Goal: Information Seeking & Learning: Check status

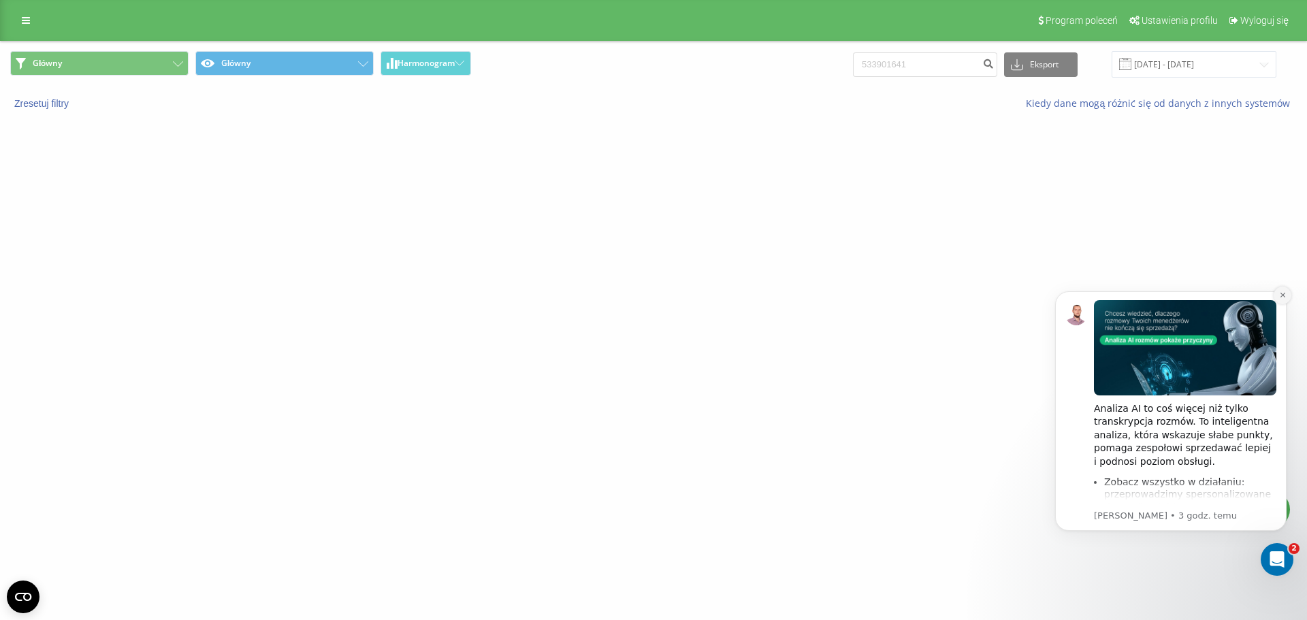
click at [1281, 293] on icon "Dismiss notification" at bounding box center [1282, 294] width 7 height 7
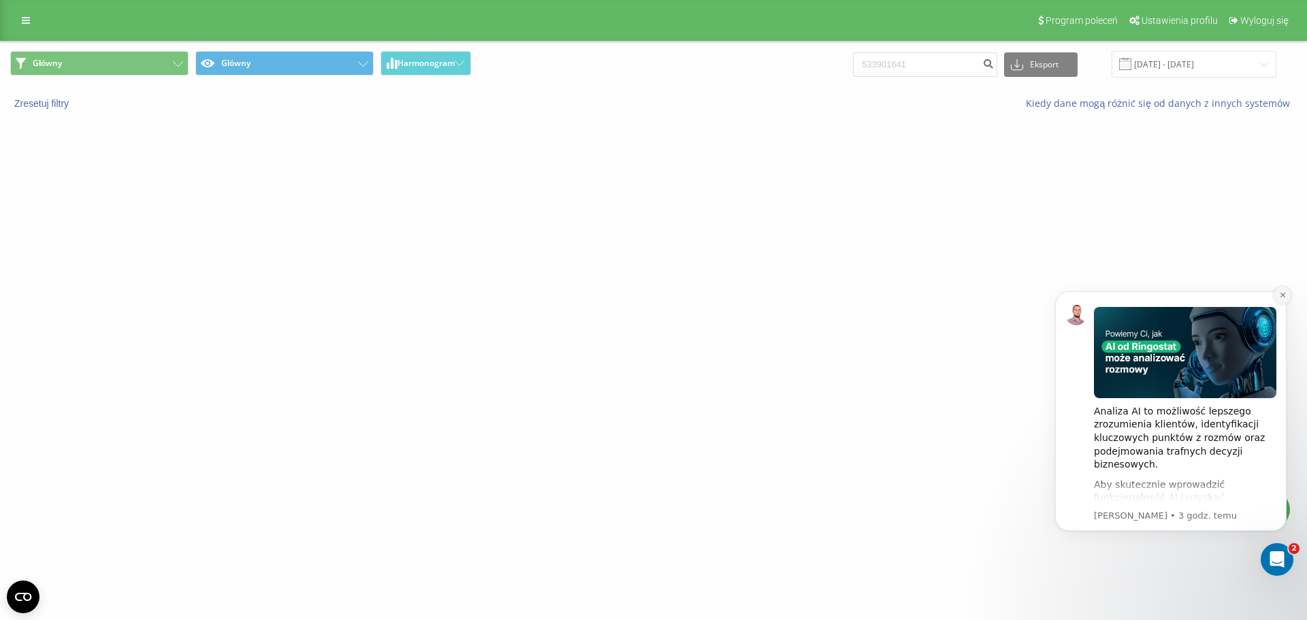
click at [1277, 295] on button "Dismiss notification" at bounding box center [1282, 295] width 18 height 18
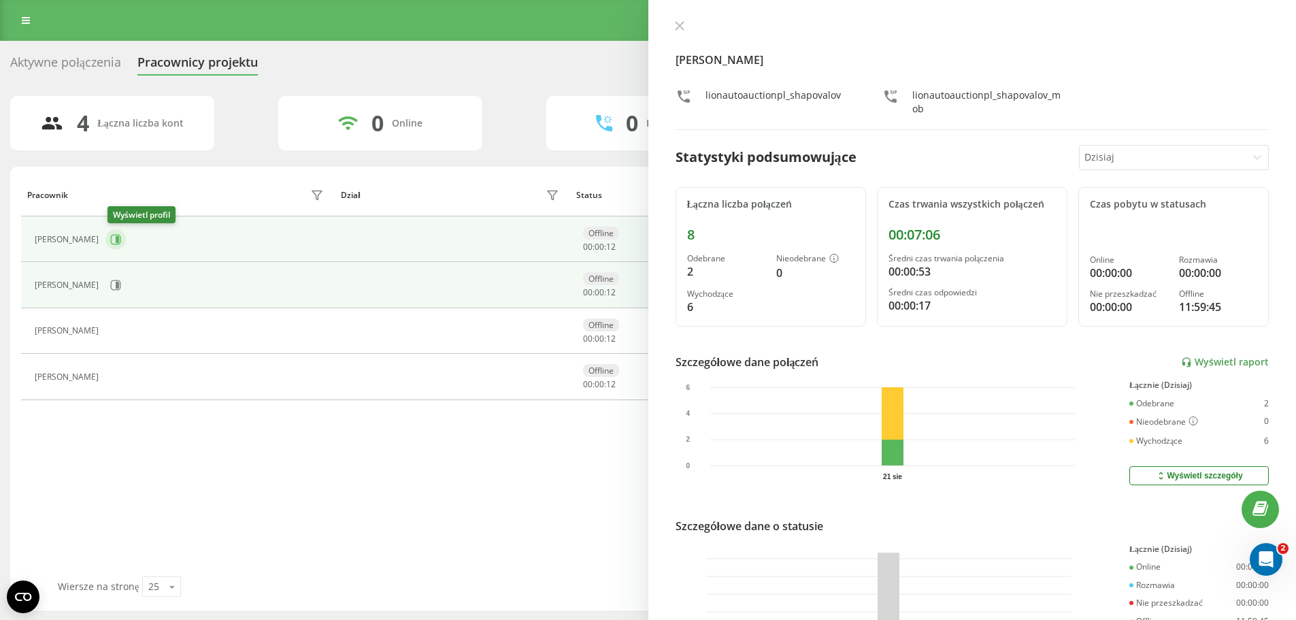
click at [121, 241] on icon at bounding box center [115, 239] width 11 height 11
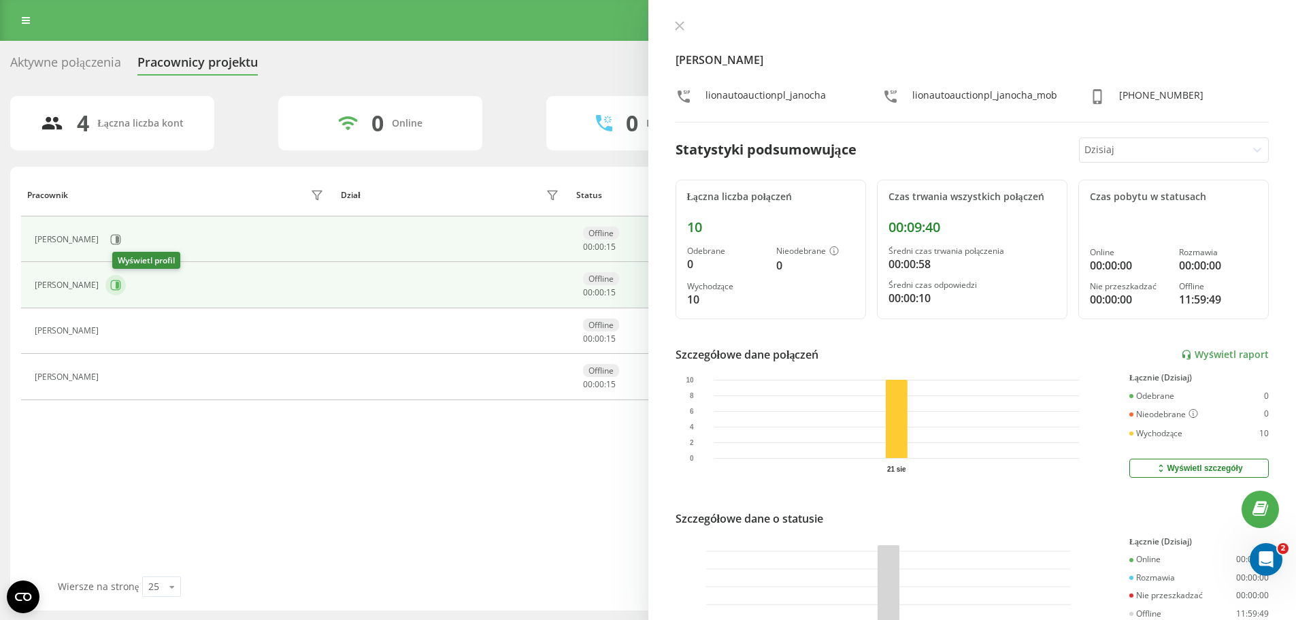
click at [121, 289] on icon at bounding box center [115, 285] width 11 height 11
